Goal: Find specific page/section: Find specific page/section

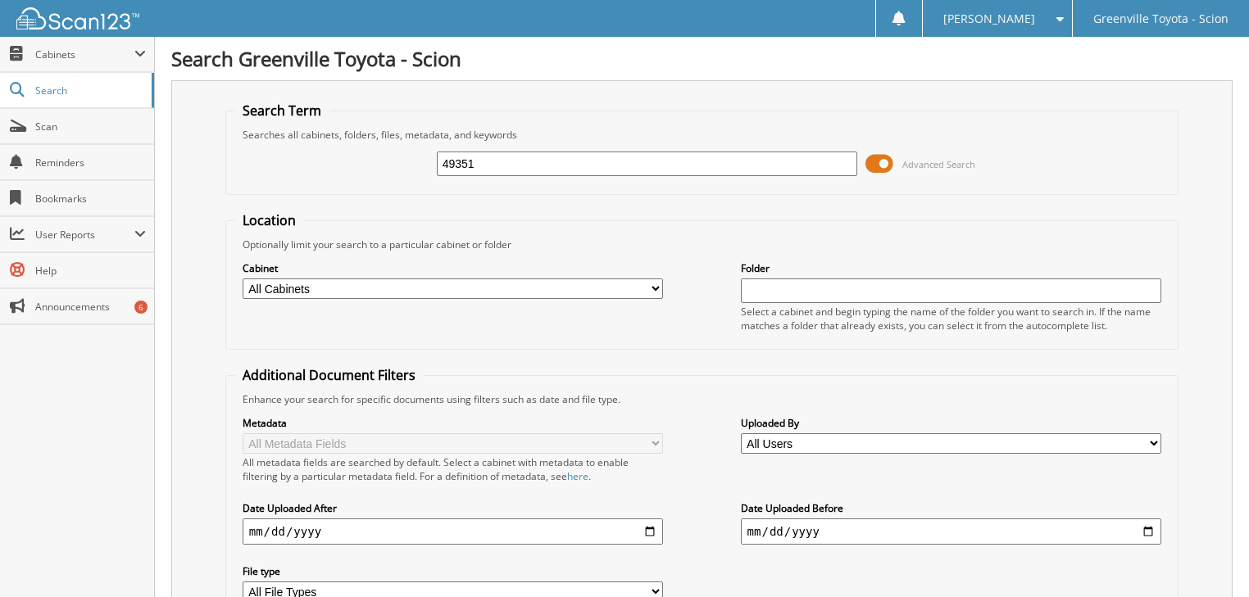
type input "49351"
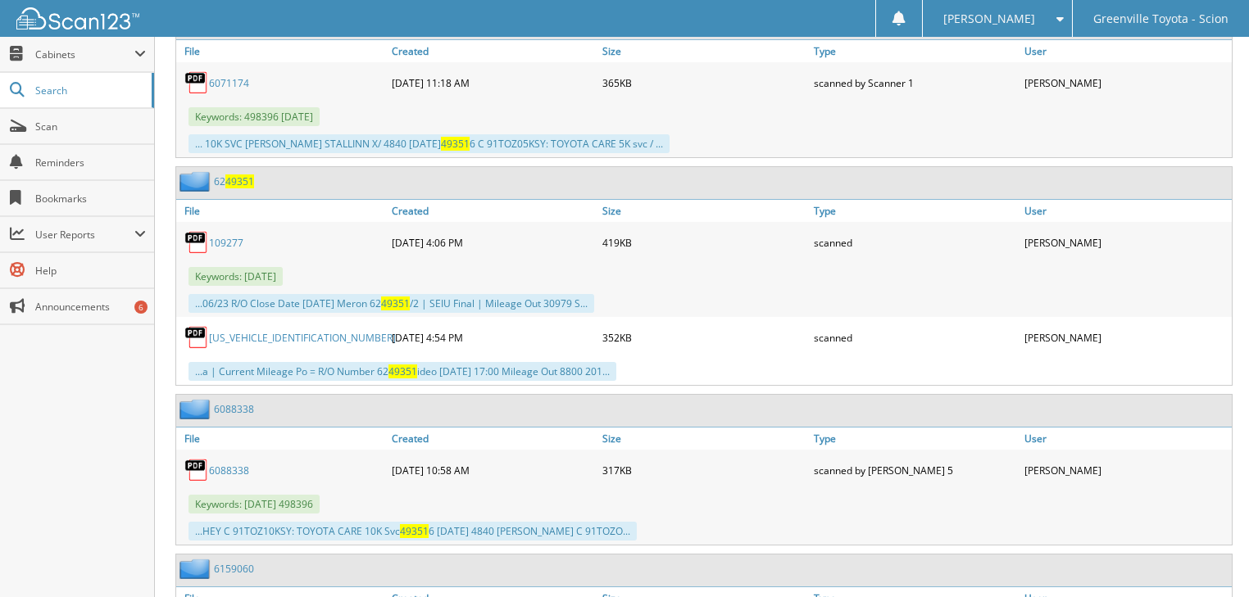
scroll to position [17768, 0]
